Goal: Transaction & Acquisition: Subscribe to service/newsletter

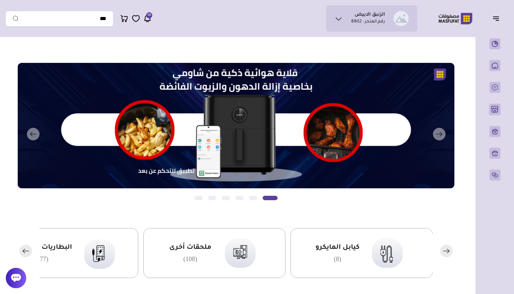
click at [340, 17] on icon at bounding box center [338, 19] width 8 height 8
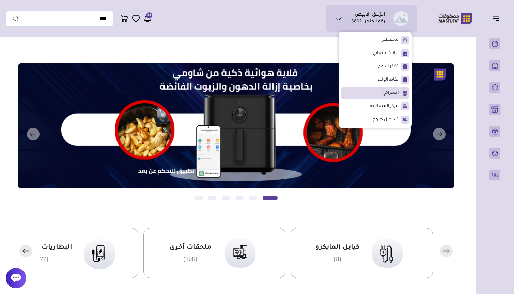
click at [391, 91] on span "اشتراكي" at bounding box center [390, 93] width 16 height 7
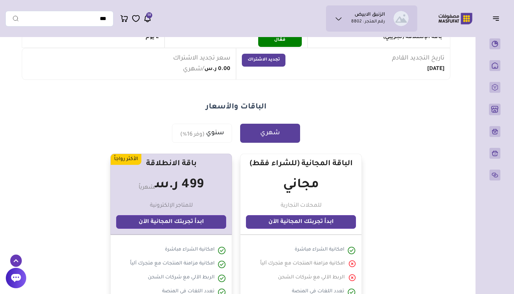
scroll to position [69, 0]
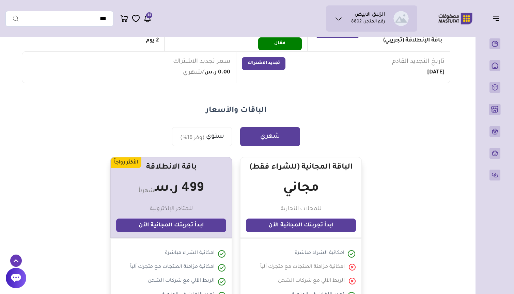
click at [220, 69] on div "0.00 ر.س /شهري" at bounding box center [206, 74] width 47 height 12
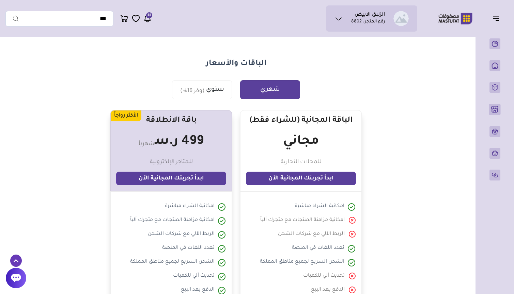
scroll to position [163, 0]
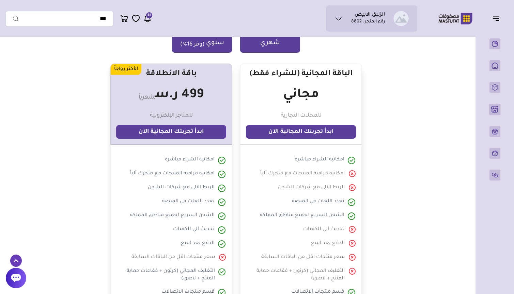
click at [208, 48] on button "سنوي (وفر 16%)" at bounding box center [202, 43] width 60 height 19
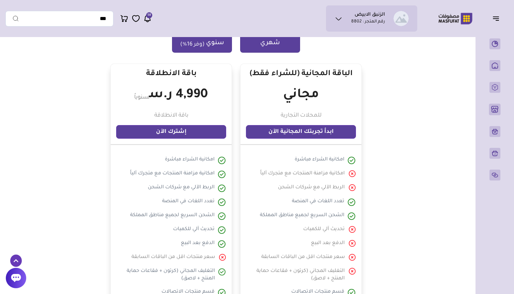
click at [255, 48] on button "شهري" at bounding box center [270, 43] width 60 height 19
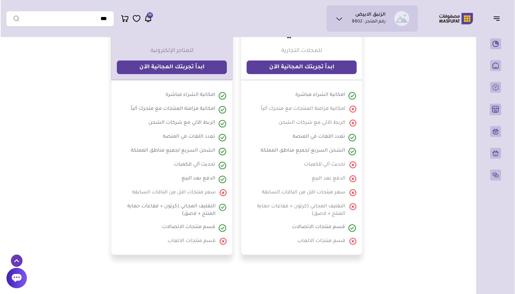
scroll to position [152, 0]
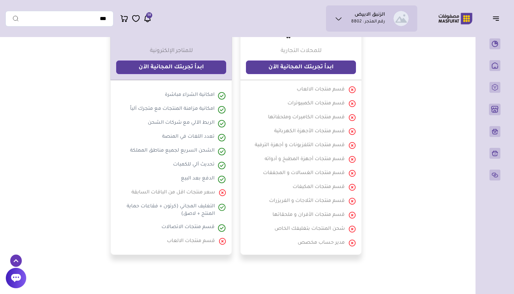
click at [317, 70] on link "ابدأ تجربتك المجانية الآن" at bounding box center [301, 68] width 110 height 14
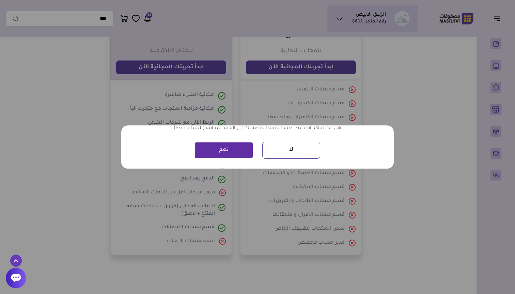
click at [238, 147] on button "نعم" at bounding box center [224, 150] width 58 height 15
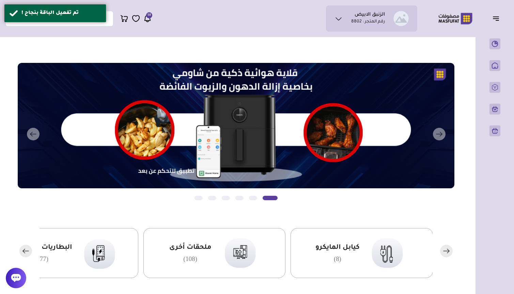
click at [345, 16] on ul "الزنبق الابيض رقم المتجر : 8802" at bounding box center [371, 18] width 80 height 15
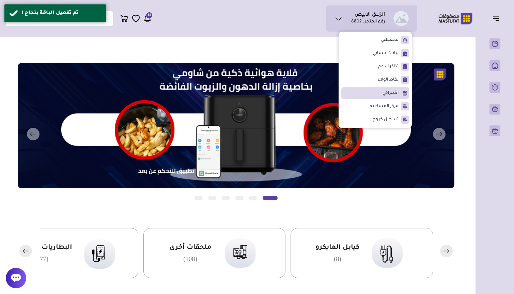
click at [395, 92] on span "اشتراكي" at bounding box center [390, 93] width 16 height 7
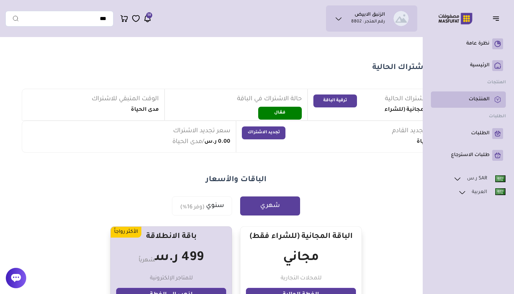
click at [483, 97] on p "المنتجات" at bounding box center [478, 99] width 21 height 7
